Goal: Transaction & Acquisition: Purchase product/service

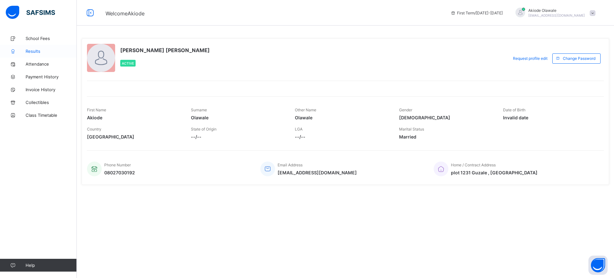
click at [34, 49] on span "Results" at bounding box center [51, 51] width 51 height 5
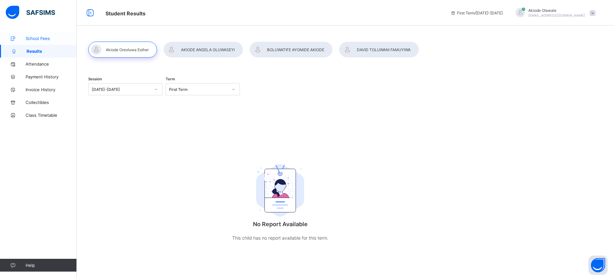
click at [33, 39] on span "School Fees" at bounding box center [51, 38] width 51 height 5
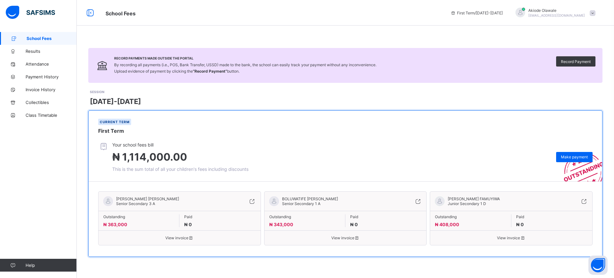
click at [345, 236] on span "View invoice" at bounding box center [345, 237] width 152 height 5
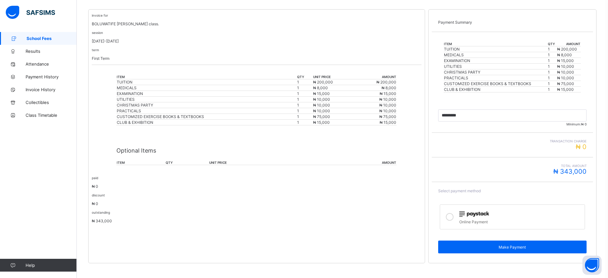
scroll to position [124, 0]
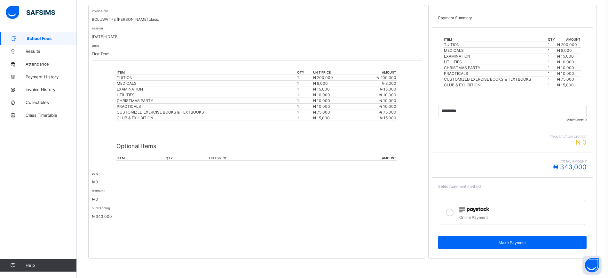
click at [210, 159] on th "unit price" at bounding box center [260, 158] width 103 height 5
click at [144, 144] on p "Optional Items" at bounding box center [256, 146] width 280 height 7
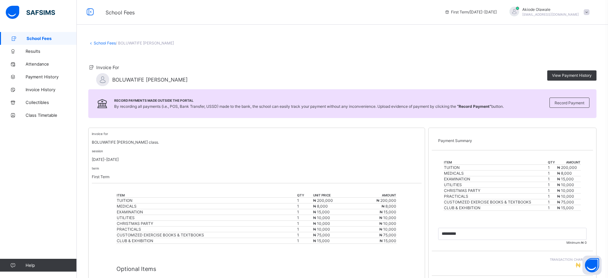
scroll to position [0, 0]
click at [33, 38] on span "School Fees" at bounding box center [52, 38] width 50 height 5
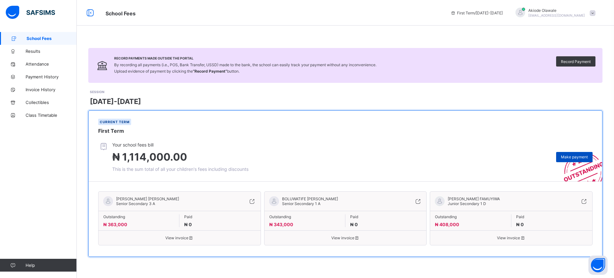
click at [573, 156] on span "Make payment" at bounding box center [574, 156] width 27 height 5
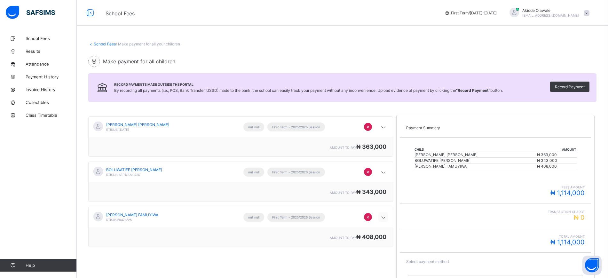
click at [387, 216] on icon at bounding box center [383, 217] width 8 height 6
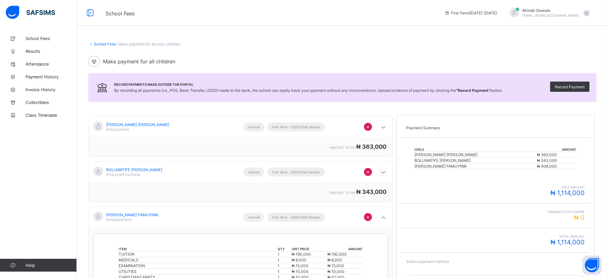
click at [386, 172] on icon at bounding box center [383, 172] width 8 height 6
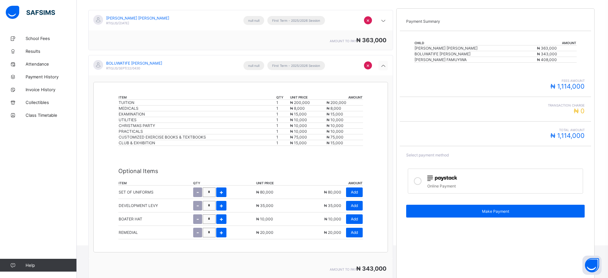
scroll to position [120, 0]
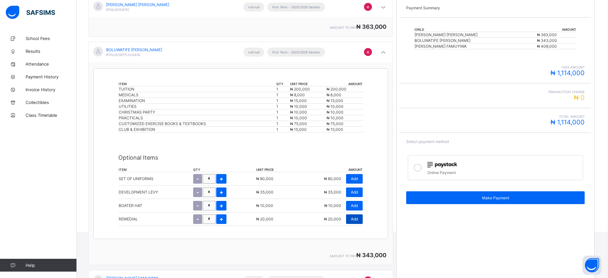
click at [358, 218] on span "Add" at bounding box center [354, 218] width 7 height 5
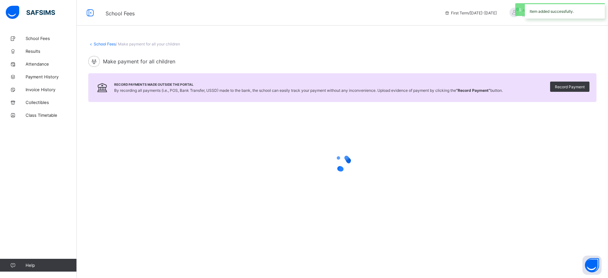
scroll to position [0, 0]
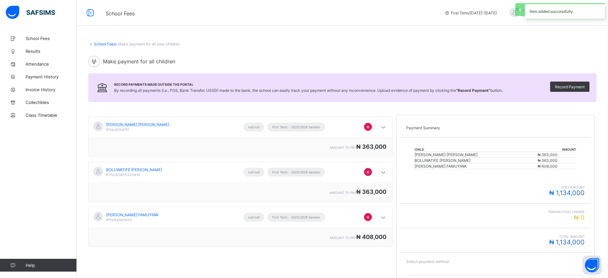
click at [385, 170] on icon at bounding box center [383, 172] width 8 height 6
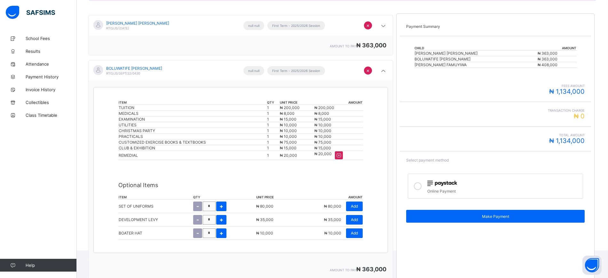
scroll to position [120, 0]
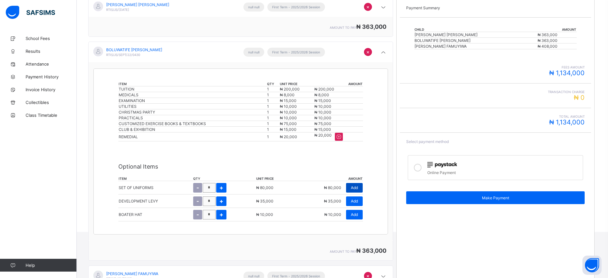
click at [358, 187] on span "Add" at bounding box center [354, 187] width 7 height 5
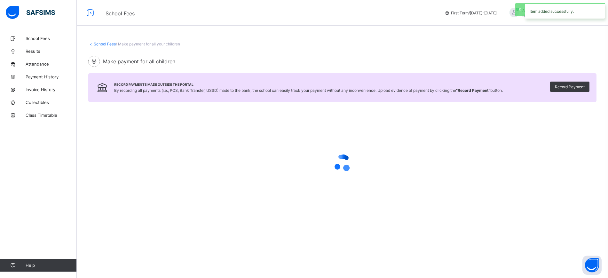
scroll to position [0, 0]
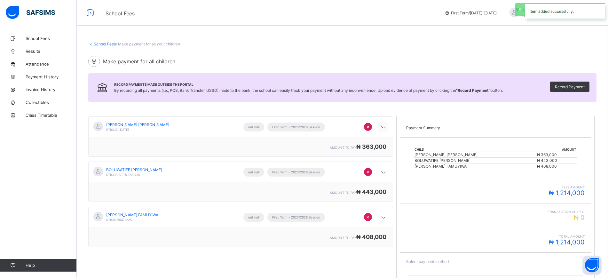
click at [386, 127] on icon at bounding box center [383, 127] width 8 height 6
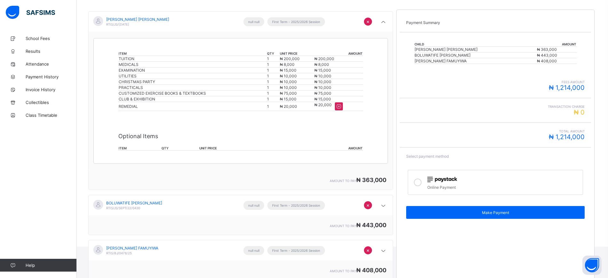
scroll to position [112, 0]
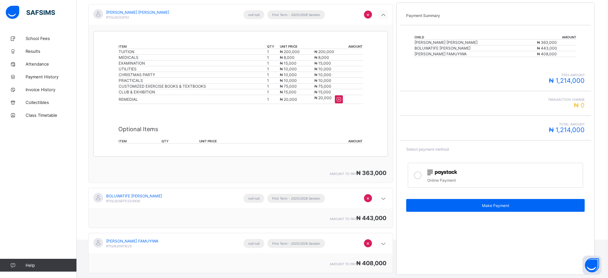
click at [387, 15] on icon at bounding box center [383, 15] width 8 height 6
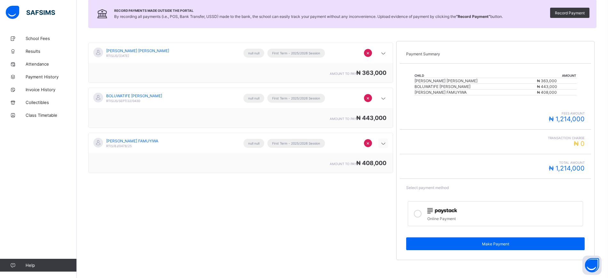
click at [386, 144] on icon at bounding box center [383, 143] width 8 height 6
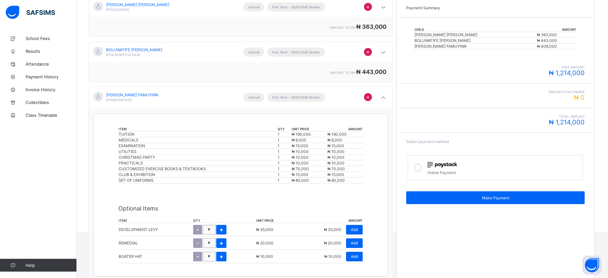
scroll to position [0, 0]
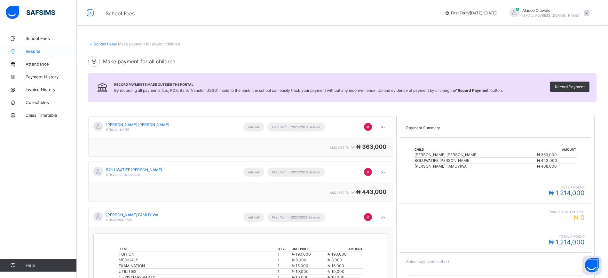
click at [30, 52] on span "Results" at bounding box center [51, 51] width 51 height 5
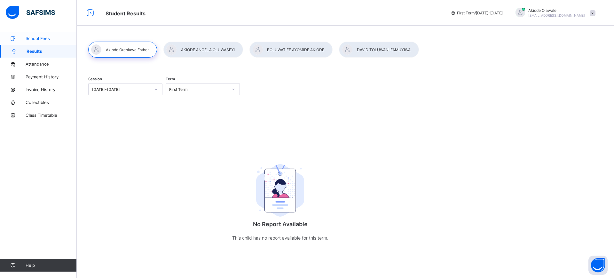
click at [37, 39] on span "School Fees" at bounding box center [51, 38] width 51 height 5
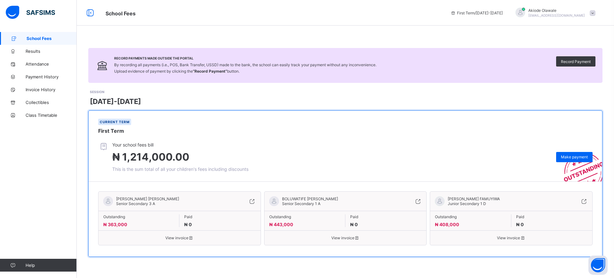
click at [174, 238] on span "View invoice" at bounding box center [179, 237] width 152 height 5
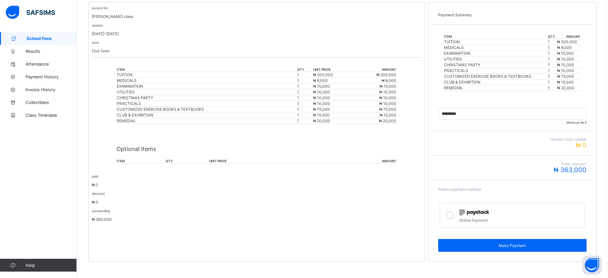
scroll to position [129, 0]
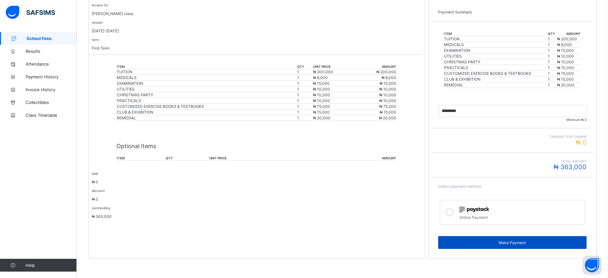
click at [516, 242] on span "Make Payment" at bounding box center [512, 242] width 139 height 5
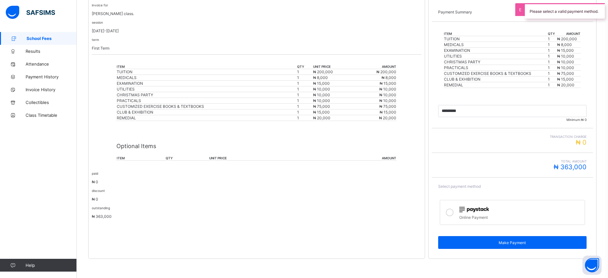
click at [453, 214] on icon at bounding box center [450, 212] width 8 height 8
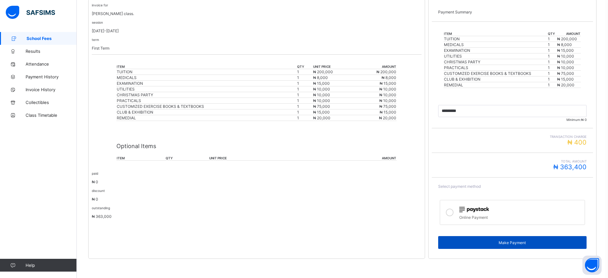
click at [518, 240] on span "Make Payment" at bounding box center [512, 242] width 139 height 5
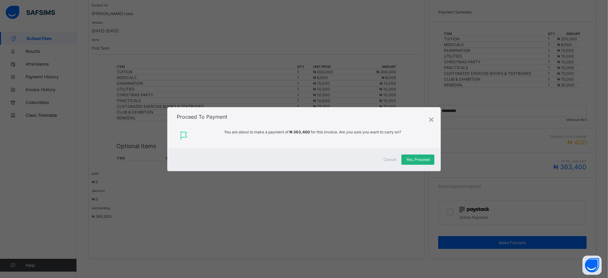
click at [417, 160] on span "Yes, Proceed" at bounding box center [417, 159] width 23 height 5
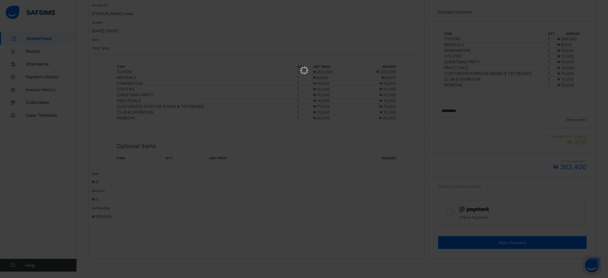
scroll to position [0, 0]
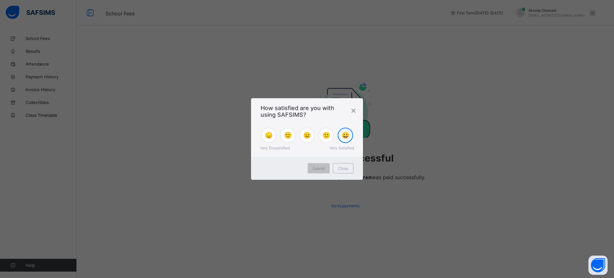
click at [345, 136] on span "😄" at bounding box center [345, 135] width 8 height 8
click at [319, 167] on span "Submit" at bounding box center [318, 168] width 12 height 5
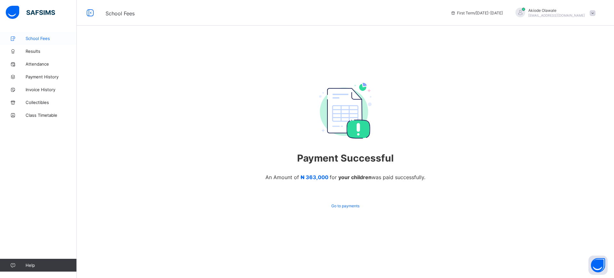
click at [37, 39] on span "School Fees" at bounding box center [51, 38] width 51 height 5
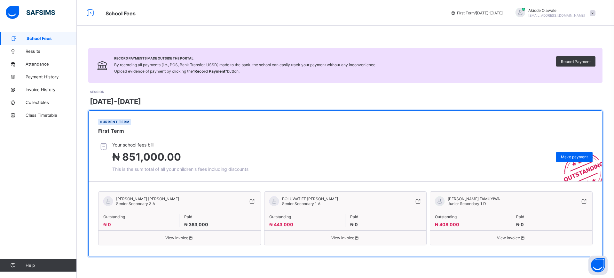
click at [345, 238] on span "View invoice" at bounding box center [345, 237] width 152 height 5
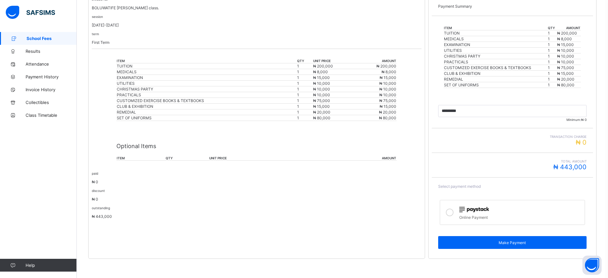
scroll to position [135, 0]
click at [453, 213] on icon at bounding box center [450, 212] width 8 height 8
click at [452, 211] on icon at bounding box center [450, 212] width 8 height 8
click at [453, 212] on icon at bounding box center [450, 212] width 8 height 8
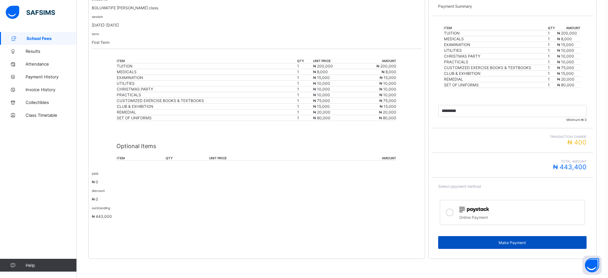
click at [516, 242] on span "Make Payment" at bounding box center [512, 242] width 139 height 5
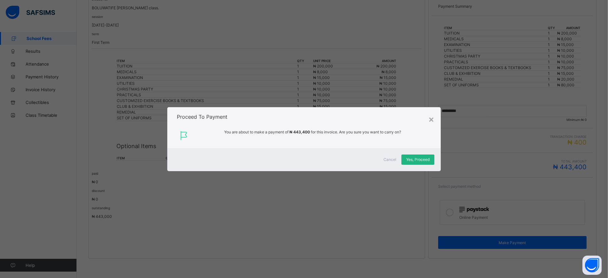
click at [416, 160] on span "Yes, Proceed" at bounding box center [417, 159] width 23 height 5
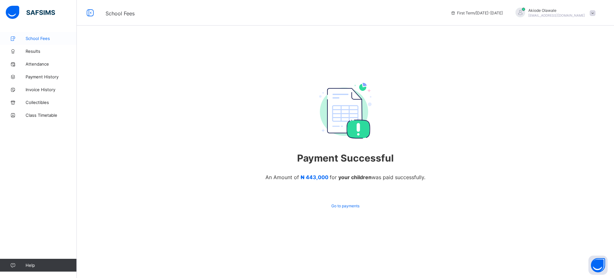
click at [35, 40] on span "School Fees" at bounding box center [51, 38] width 51 height 5
